Goal: Information Seeking & Learning: Understand process/instructions

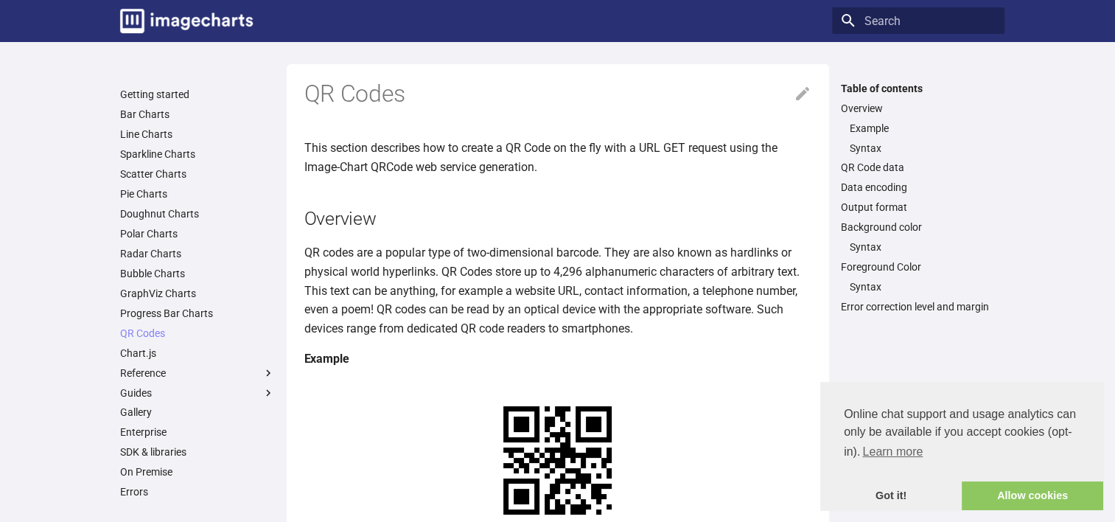
drag, startPoint x: 404, startPoint y: 411, endPoint x: 739, endPoint y: 363, distance: 338.8
click at [739, 363] on h4 "Example" at bounding box center [557, 358] width 507 height 19
click at [878, 126] on link "Example" at bounding box center [923, 128] width 146 height 13
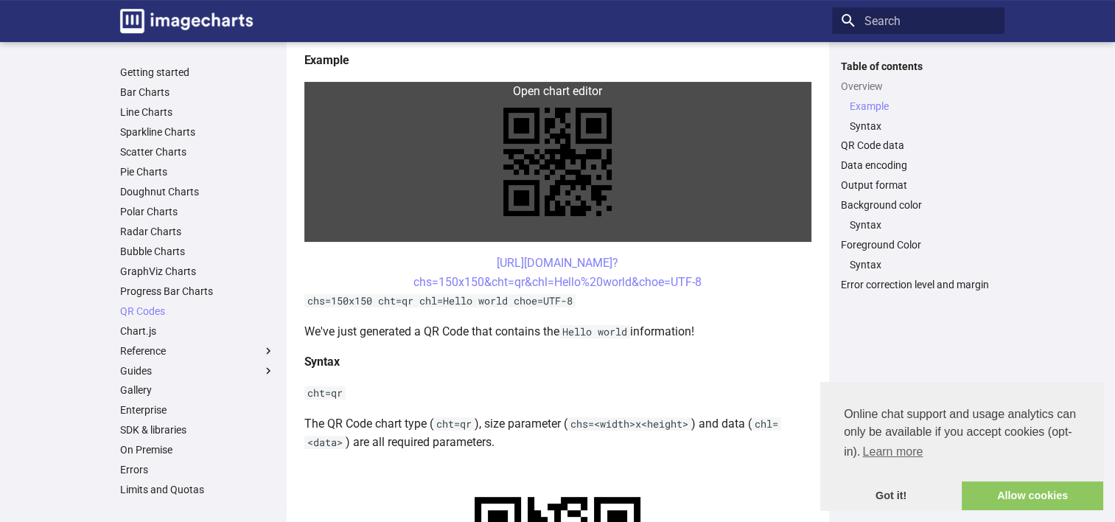
click at [319, 93] on link at bounding box center [557, 162] width 507 height 160
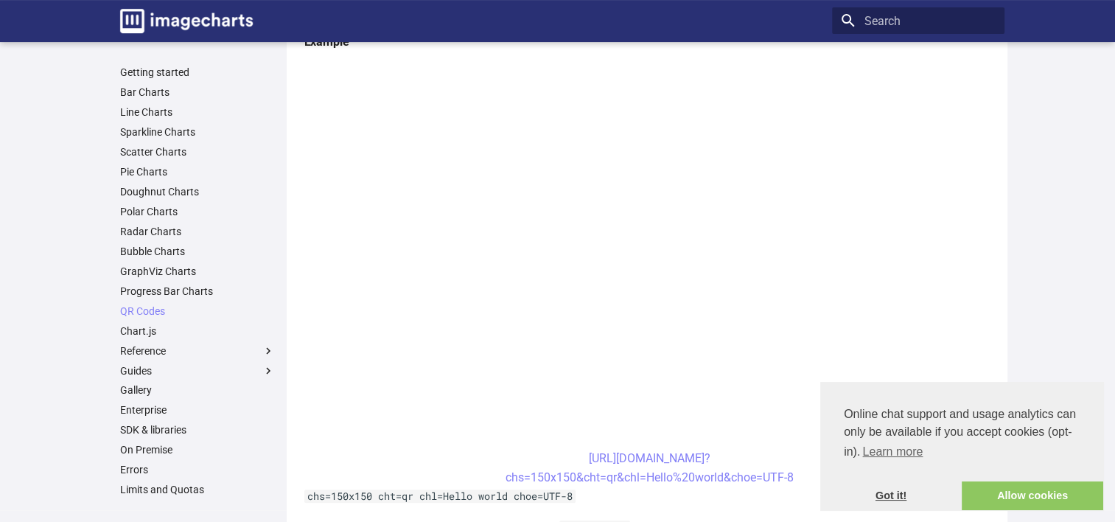
click at [898, 493] on link "Got it!" at bounding box center [890, 495] width 141 height 29
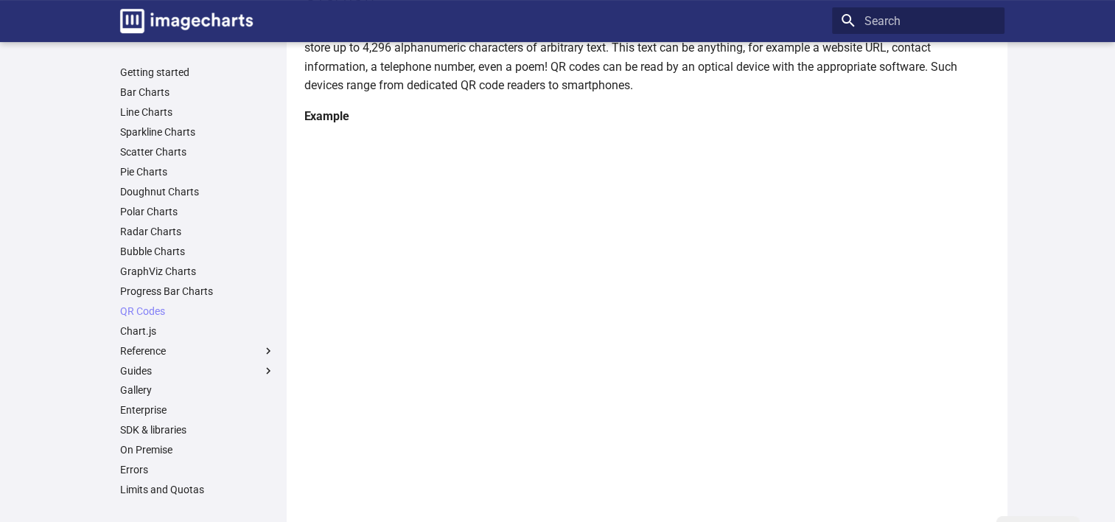
scroll to position [218, 0]
